Goal: Navigation & Orientation: Find specific page/section

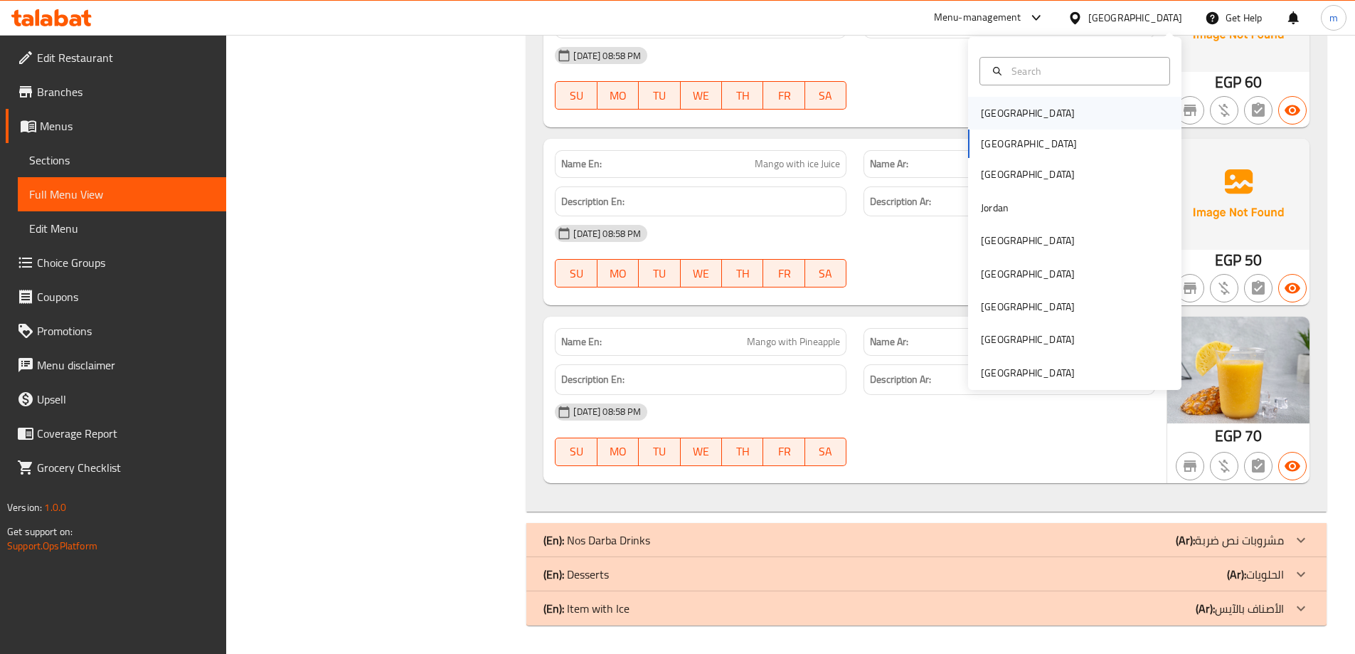
scroll to position [24696, 0]
click at [1022, 154] on div "[GEOGRAPHIC_DATA] [GEOGRAPHIC_DATA] [GEOGRAPHIC_DATA] [GEOGRAPHIC_DATA] [GEOGRA…" at bounding box center [1074, 243] width 213 height 292
click at [1003, 148] on div "[GEOGRAPHIC_DATA] [GEOGRAPHIC_DATA] [GEOGRAPHIC_DATA] [GEOGRAPHIC_DATA] [GEOGRA…" at bounding box center [1074, 243] width 213 height 292
click at [1001, 171] on div "[GEOGRAPHIC_DATA]" at bounding box center [1074, 174] width 213 height 33
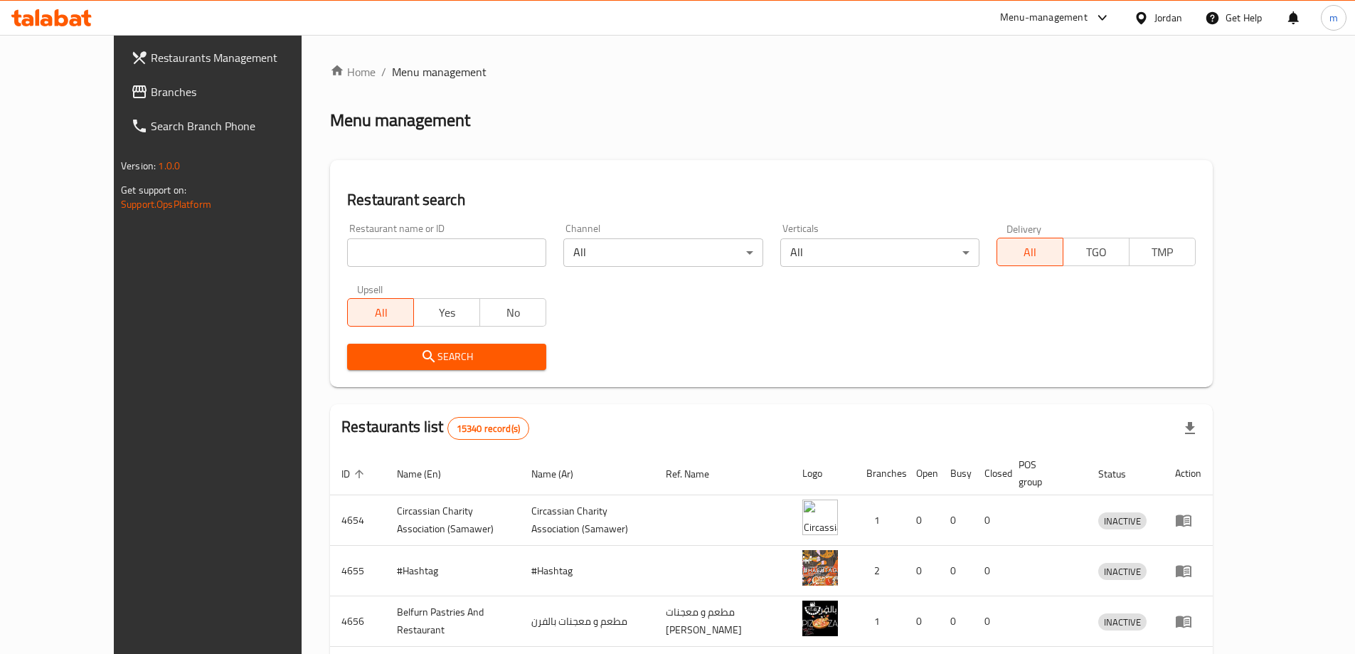
click at [151, 100] on span "Branches" at bounding box center [240, 91] width 178 height 17
